Goal: Transaction & Acquisition: Purchase product/service

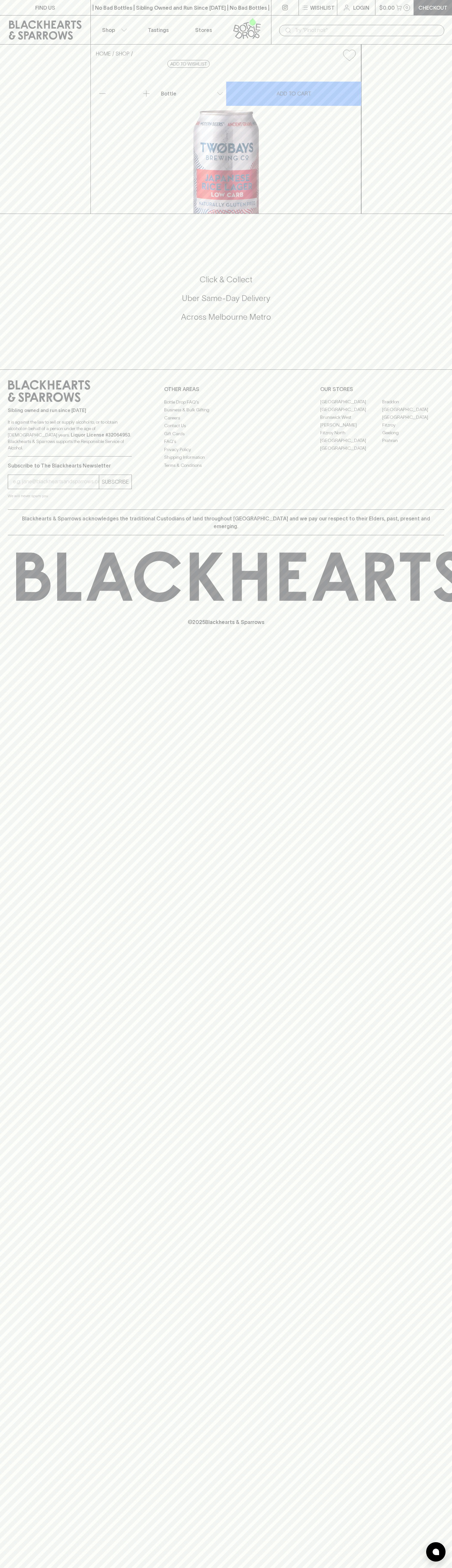
click at [24, 29] on icon at bounding box center [45, 30] width 81 height 19
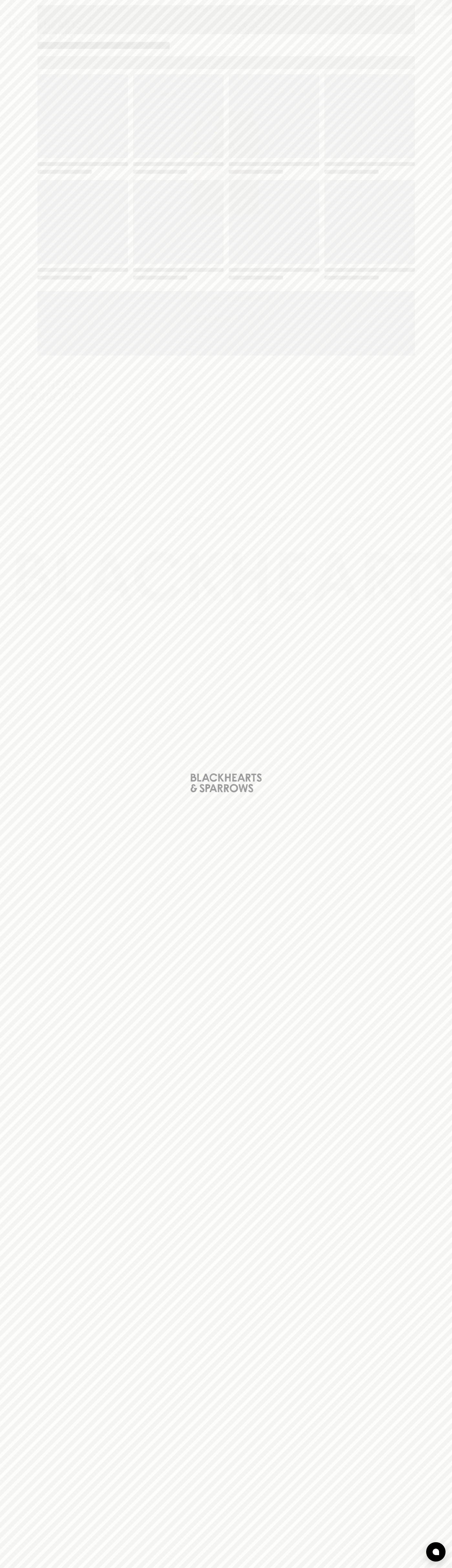
click at [429, 1322] on div "Loading" at bounding box center [226, 784] width 452 height 1568
click at [230, 1567] on html "FIND US | No Bad Bottles | Sibling Owned and Run Since 2006 | No Bad Bottles | …" at bounding box center [226, 784] width 452 height 1568
click at [32, 91] on div "Loading" at bounding box center [226, 180] width 387 height 361
